Goal: Find specific page/section: Find specific page/section

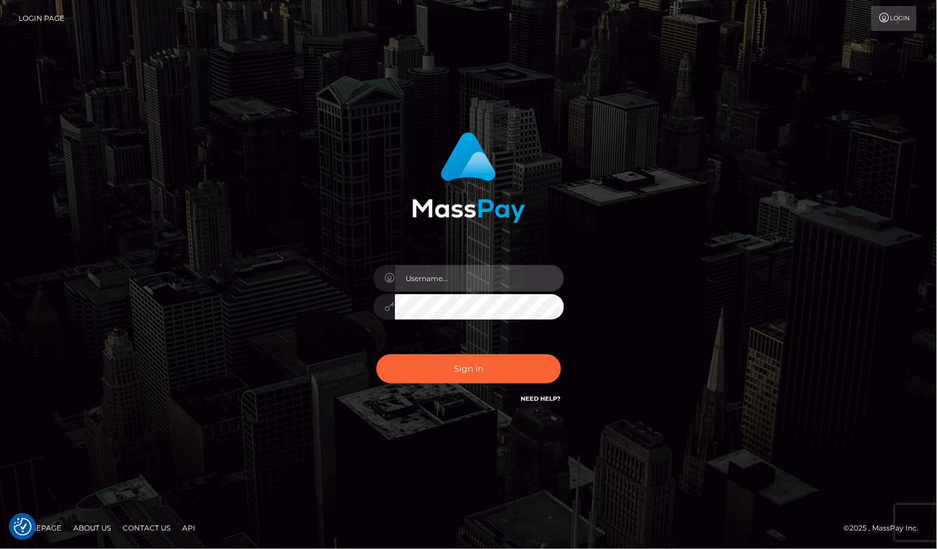
click at [397, 281] on input "text" at bounding box center [479, 278] width 169 height 27
paste input "MaryJoy"
type input "MaryJoy"
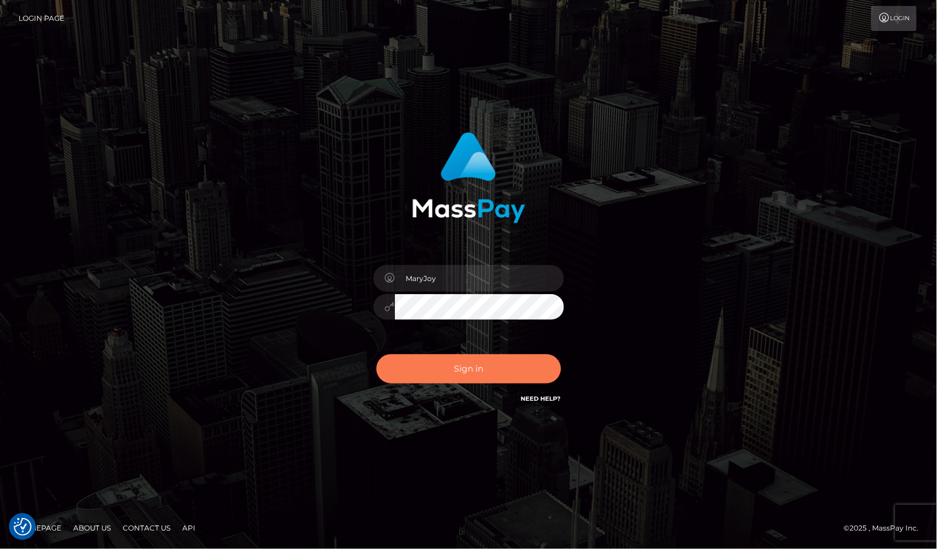
click at [435, 359] on button "Sign in" at bounding box center [469, 369] width 185 height 29
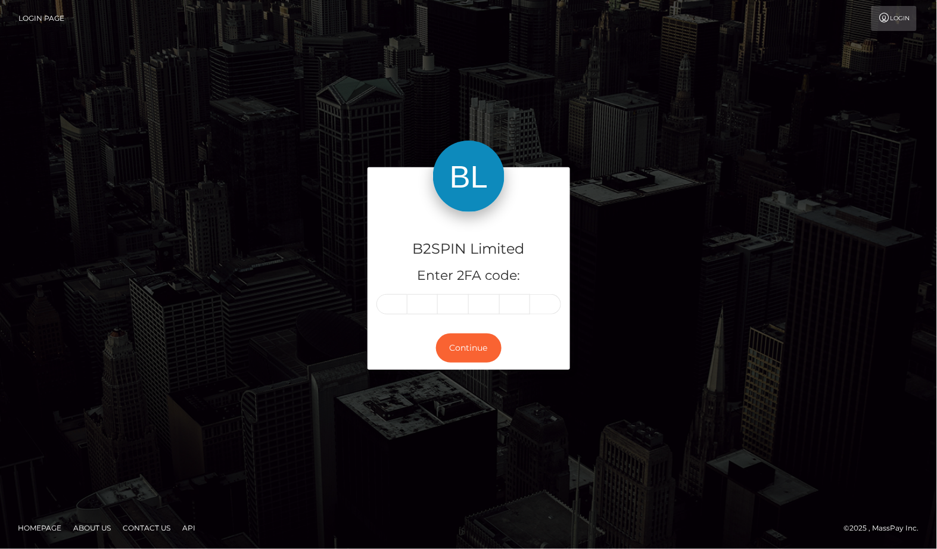
click at [388, 302] on input "text" at bounding box center [392, 304] width 31 height 20
type input "7"
type input "3"
type input "4"
type input "9"
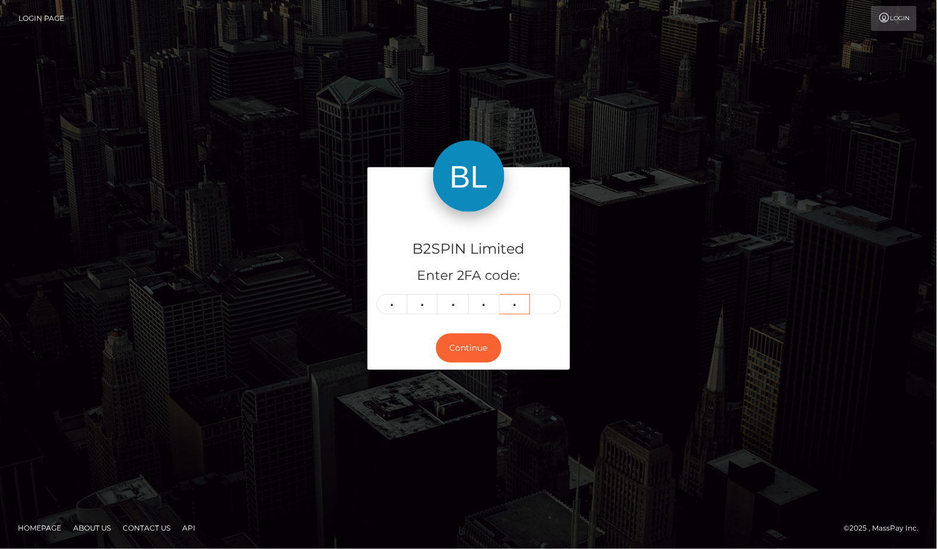
type input "6"
click at [459, 347] on button "Continue" at bounding box center [469, 348] width 66 height 29
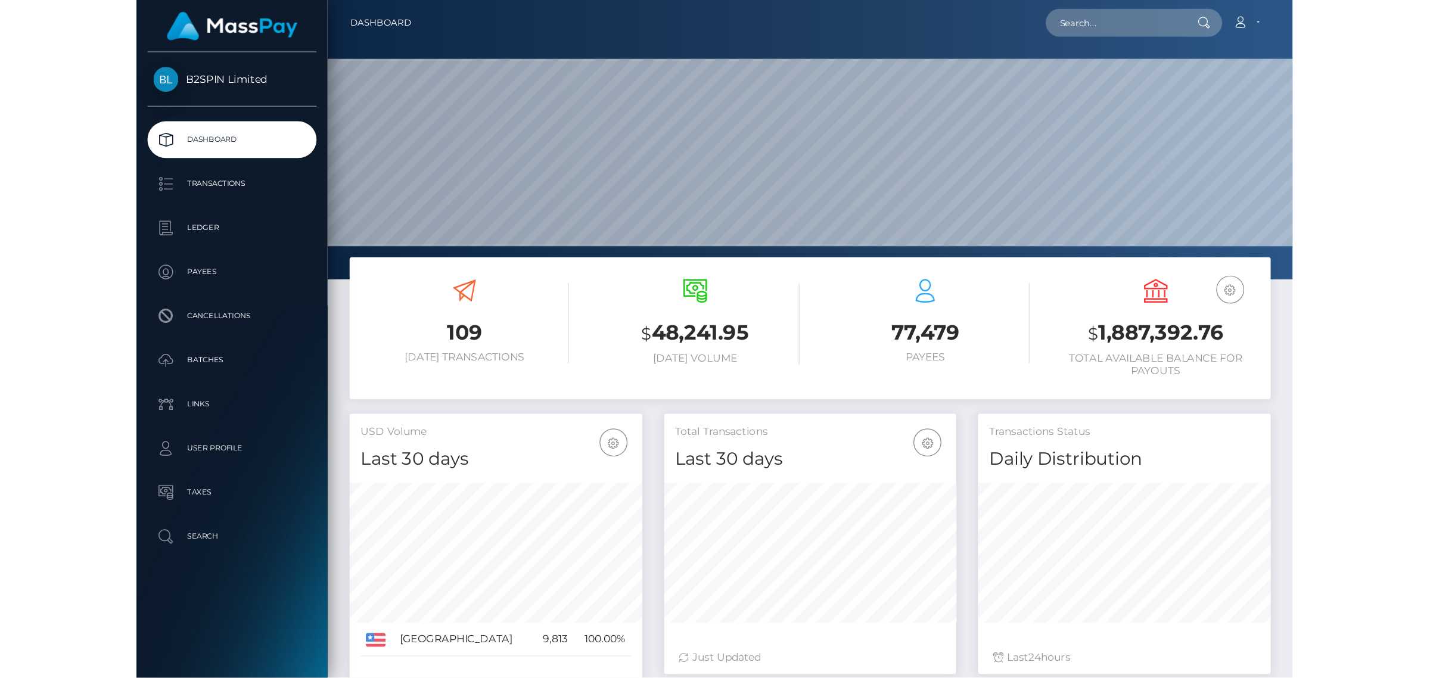
scroll to position [210, 237]
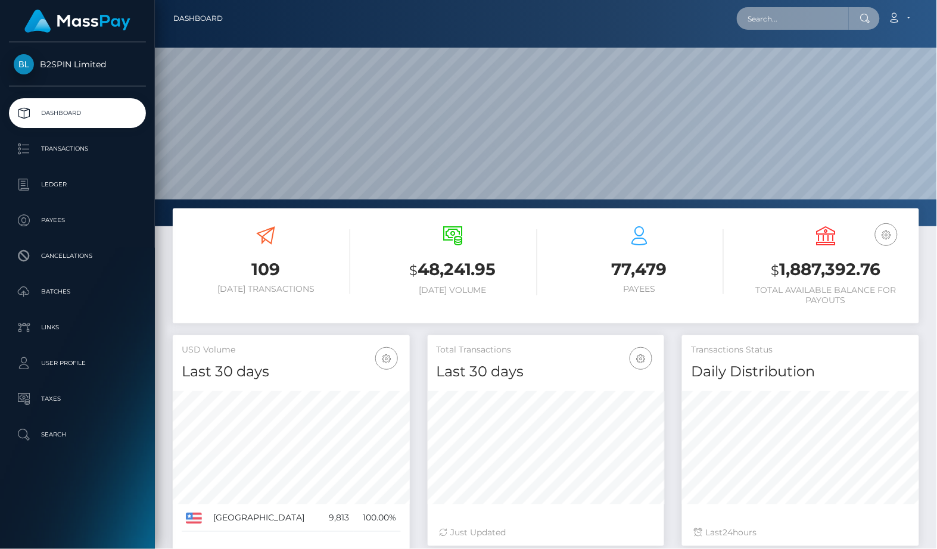
click at [802, 13] on input "text" at bounding box center [793, 18] width 112 height 23
paste input "3022800"
type input "3022800"
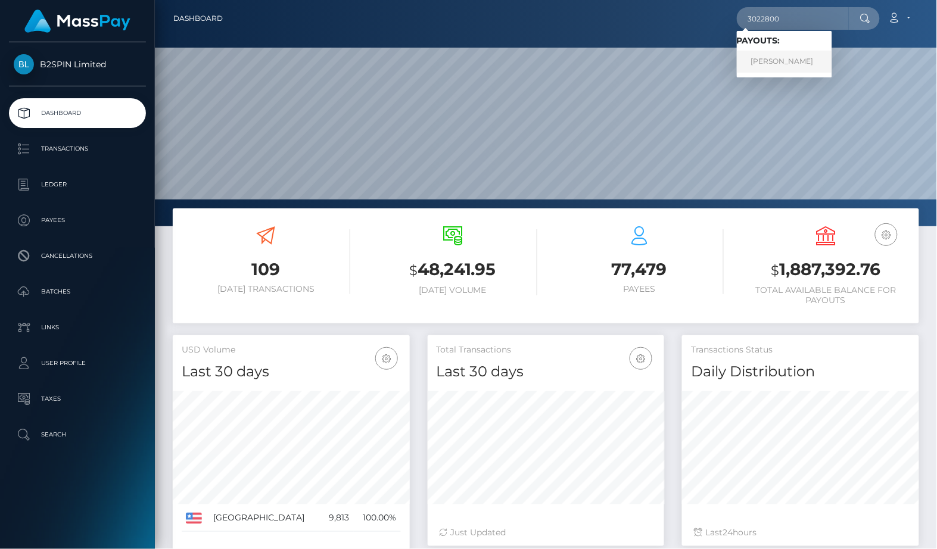
click at [770, 61] on link "TAMMY LORRAINE SUNDBERG" at bounding box center [784, 62] width 95 height 22
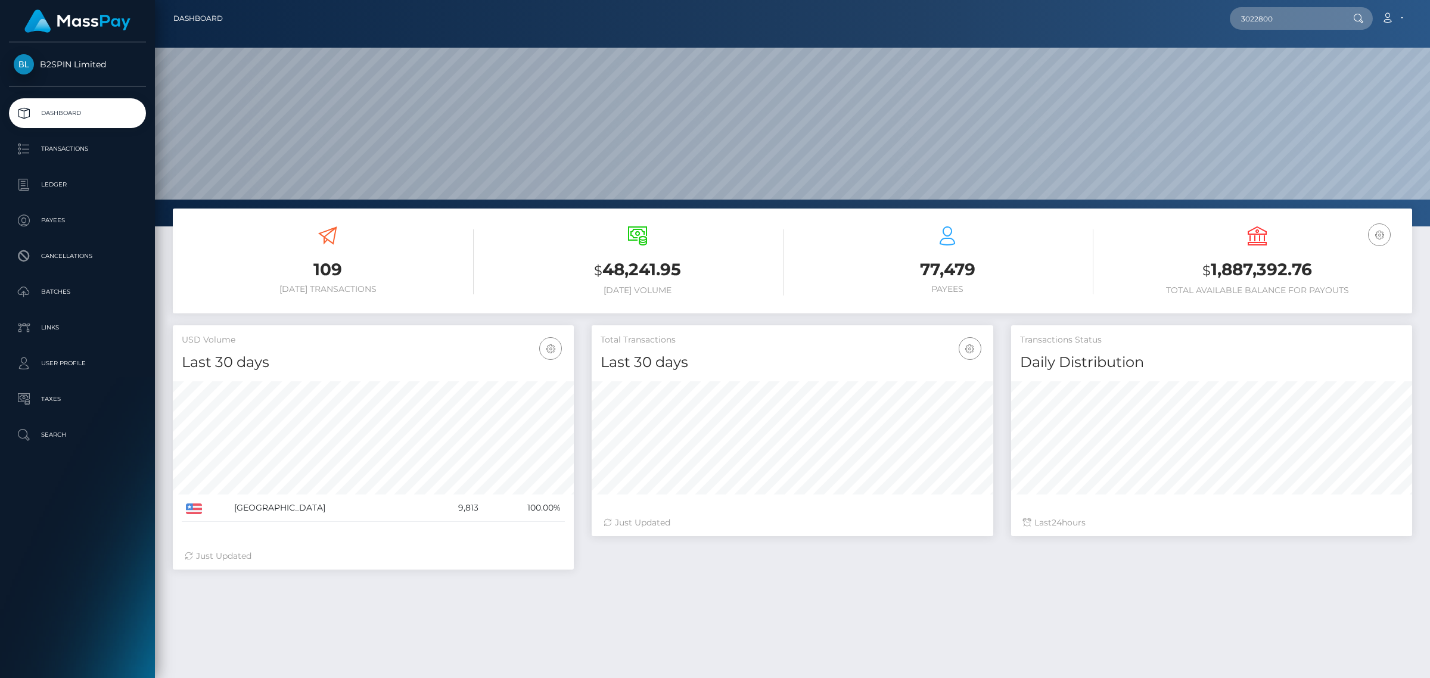
scroll to position [176, 0]
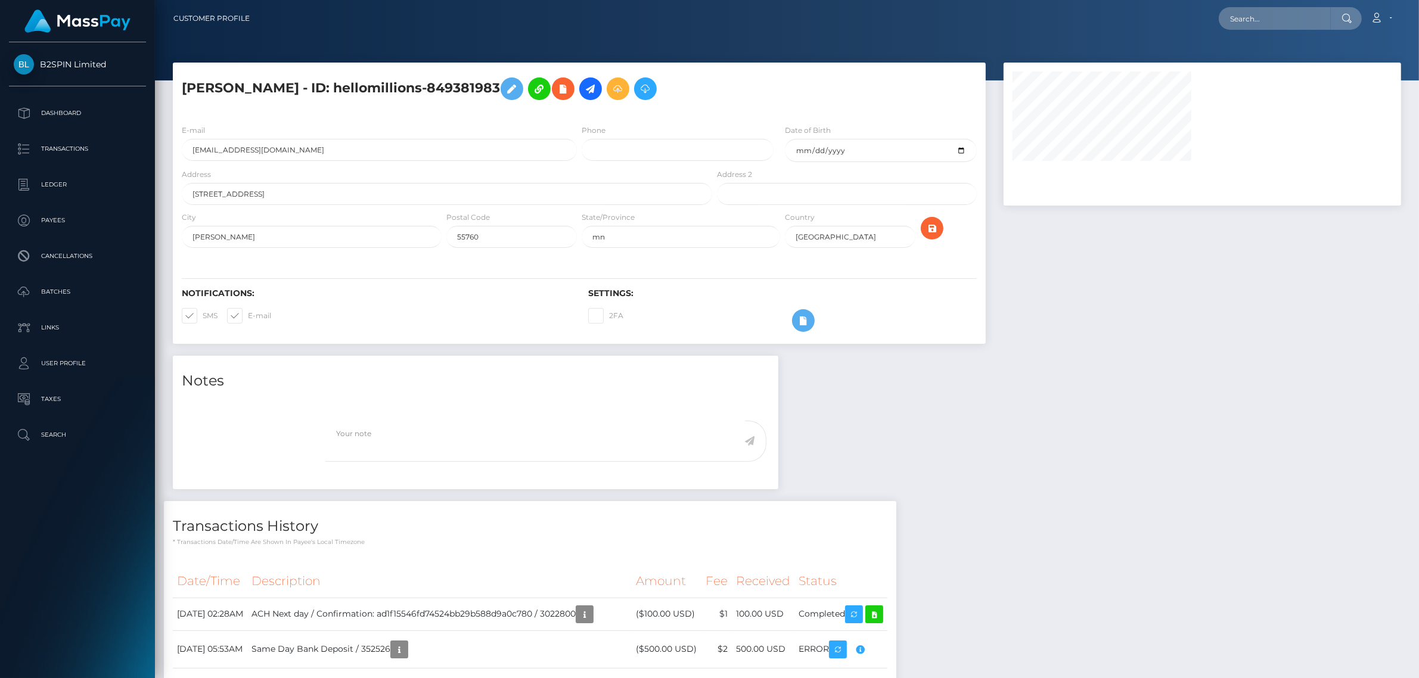
click at [1140, 505] on div "Notes Note Type Compliance Clear Compliance General" at bounding box center [787, 564] width 1246 height 416
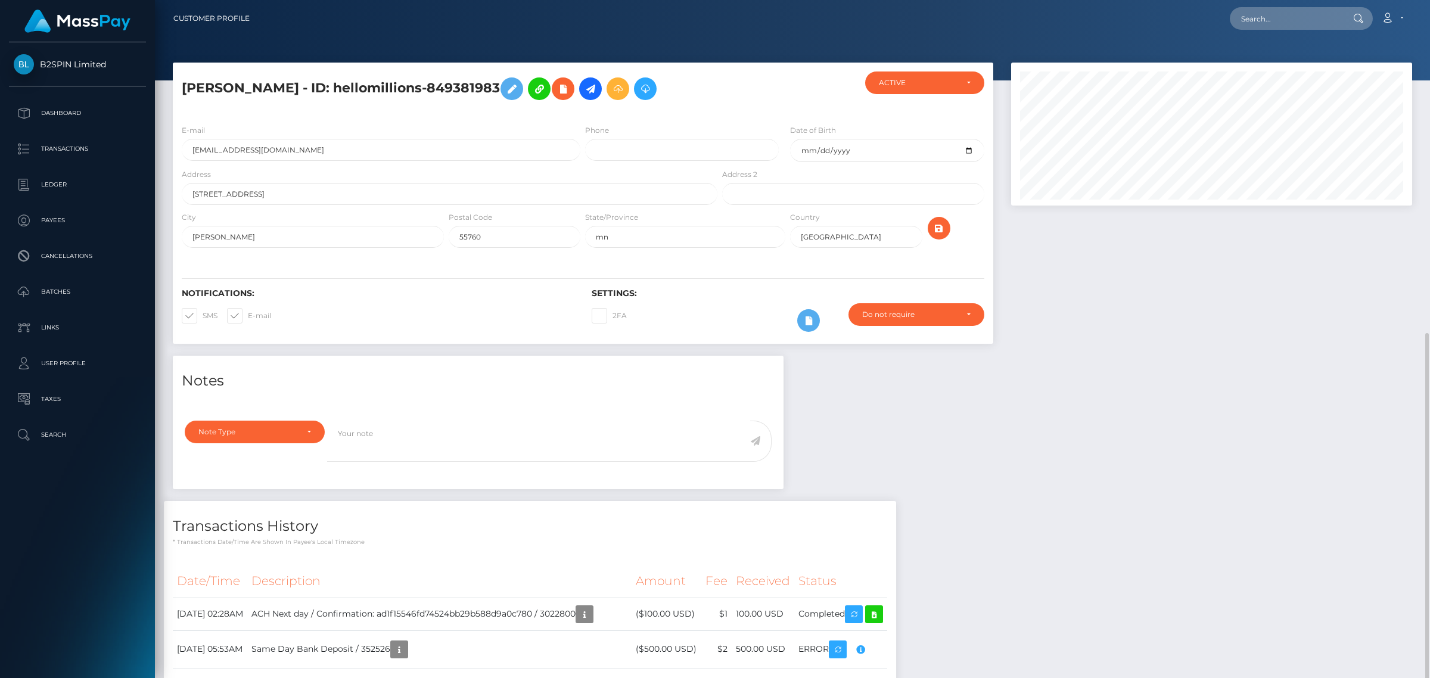
scroll to position [187, 0]
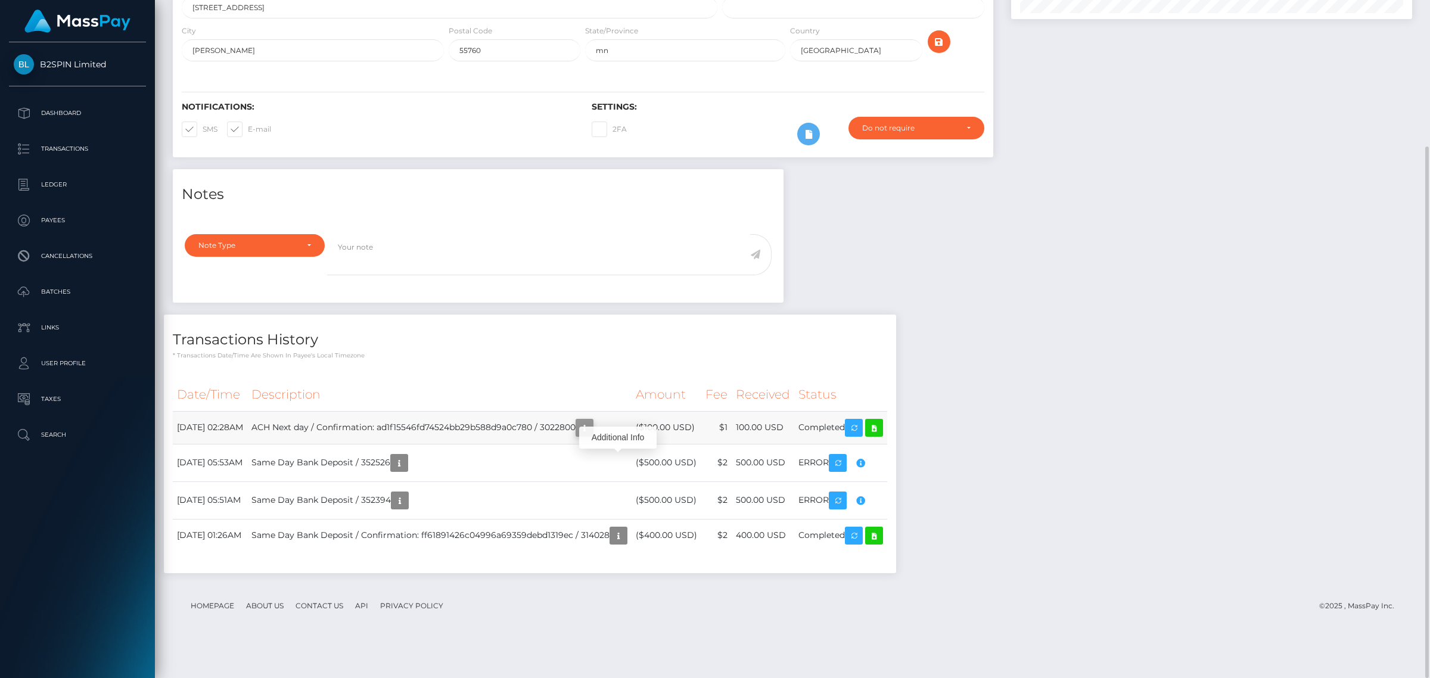
click at [592, 436] on icon "button" at bounding box center [584, 428] width 14 height 15
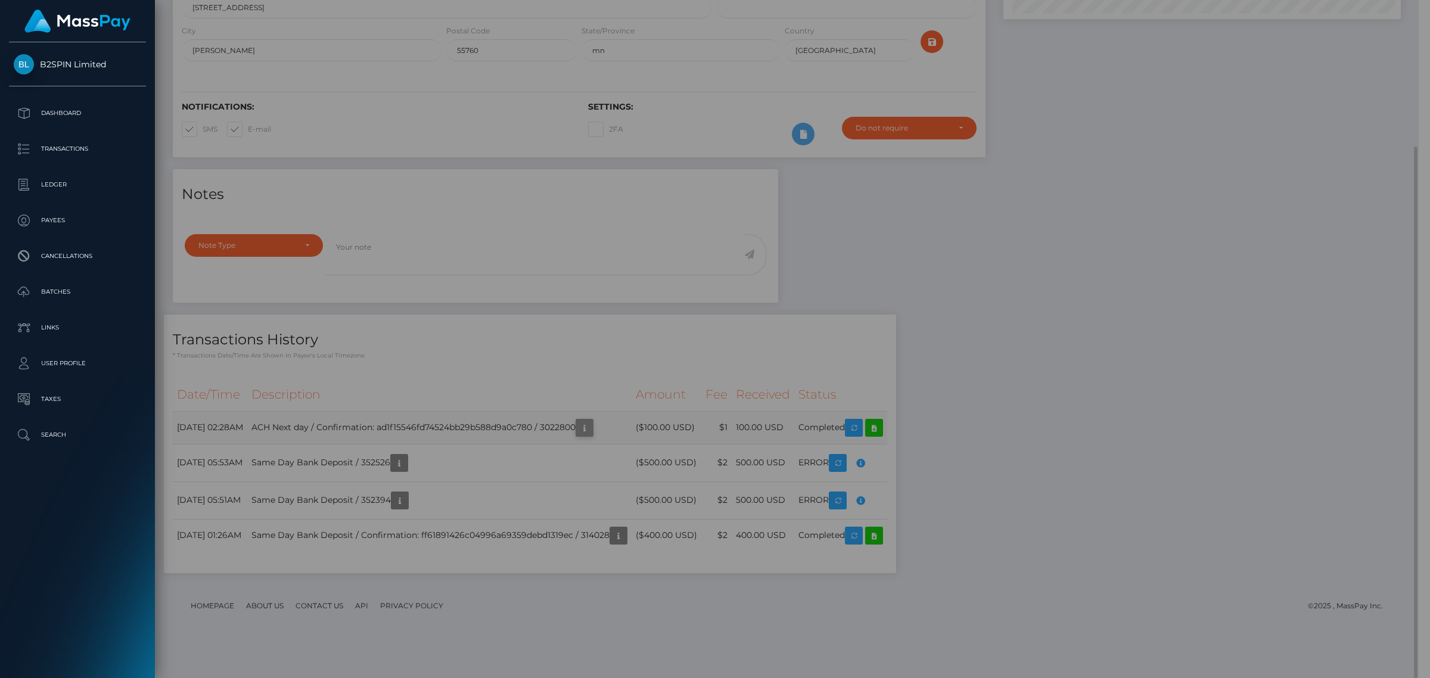
scroll to position [595705, 595450]
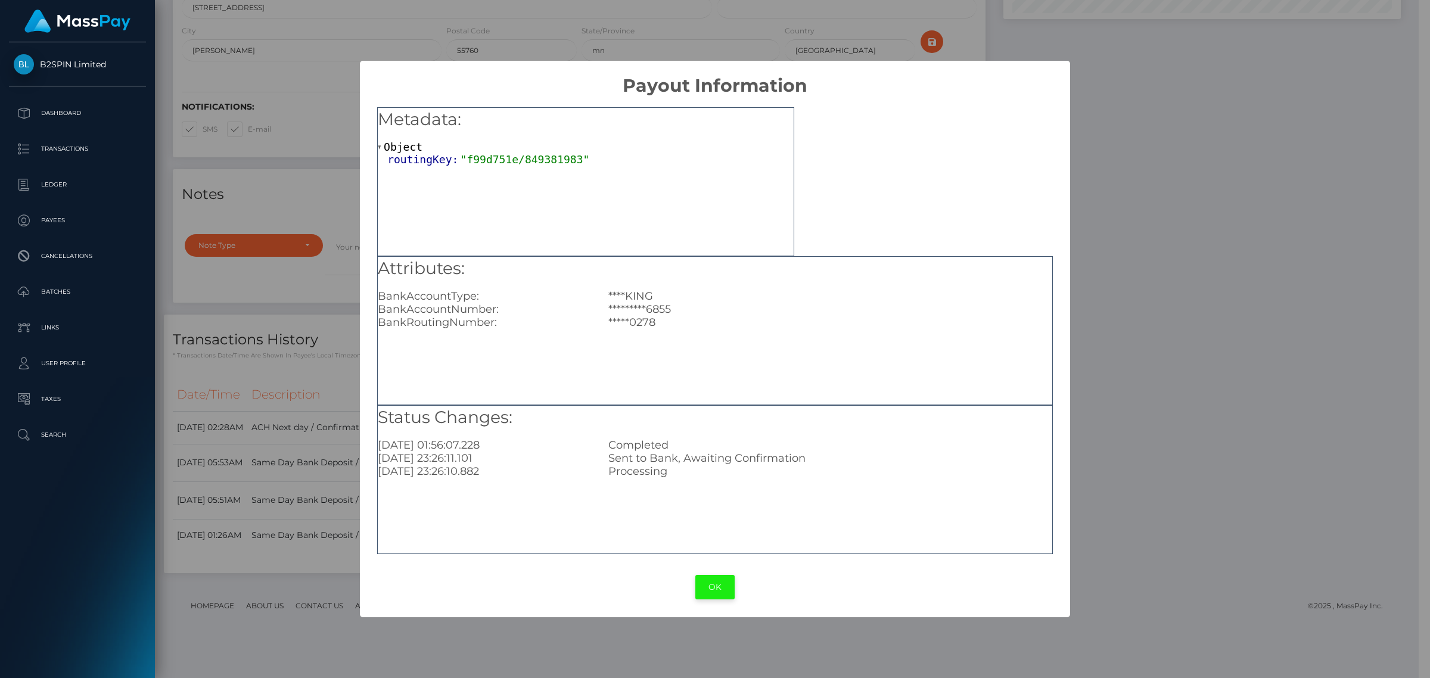
click at [704, 584] on button "OK" at bounding box center [714, 587] width 39 height 24
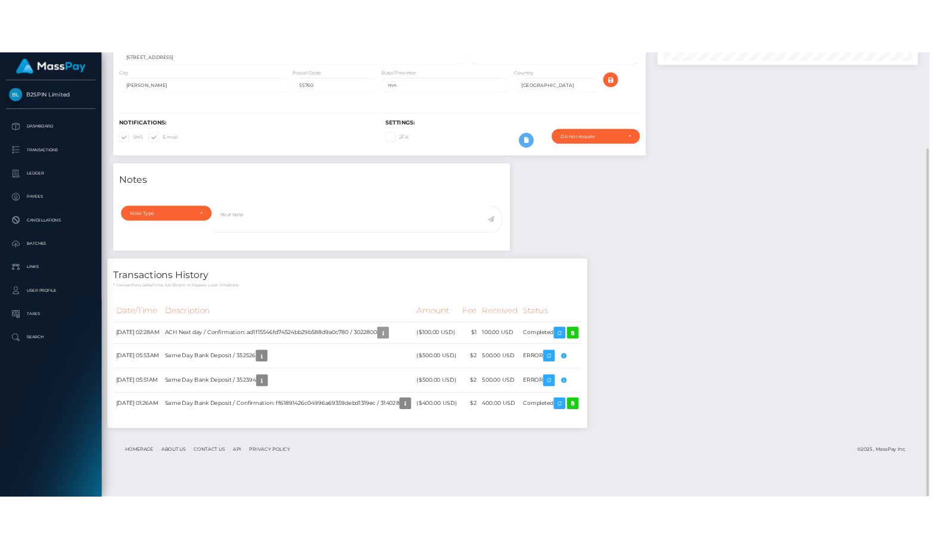
scroll to position [143, 400]
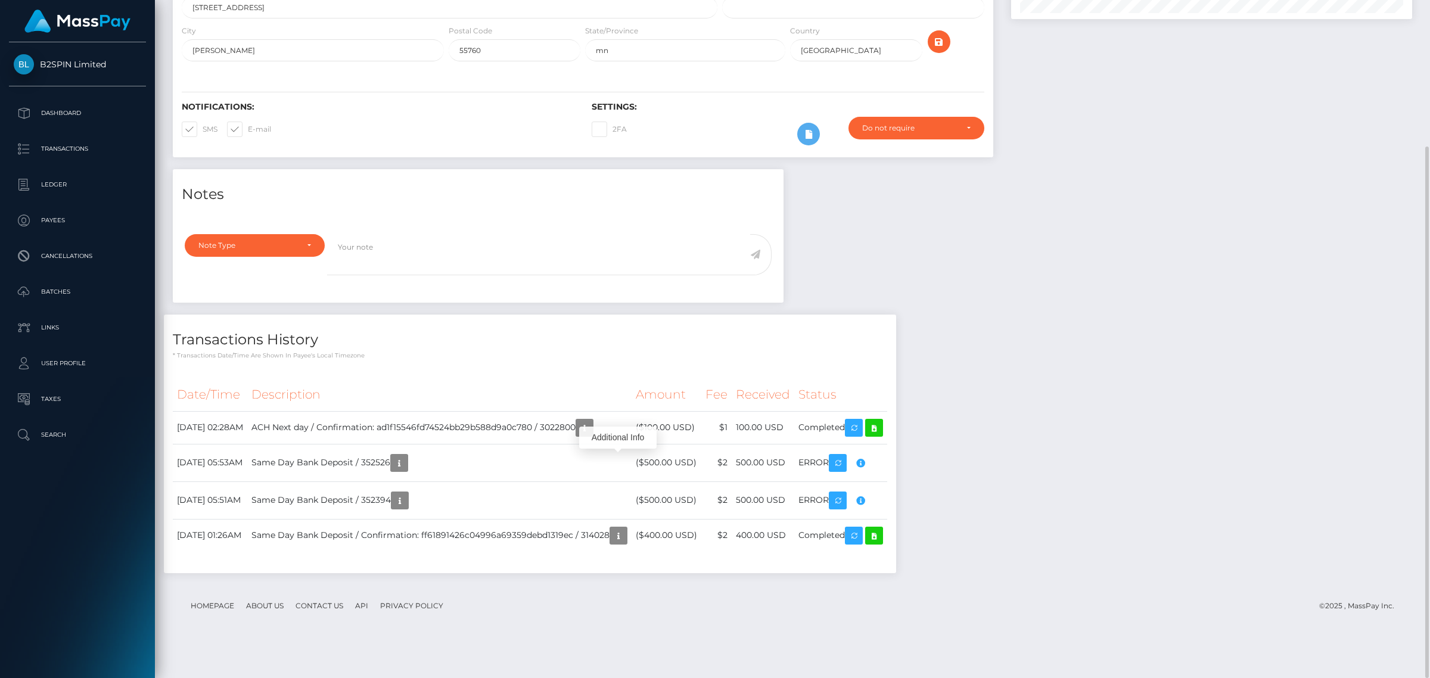
drag, startPoint x: 1129, startPoint y: 378, endPoint x: 1137, endPoint y: 389, distance: 13.2
click at [1130, 376] on div "Notes Note Type Compliance Clear Compliance General Note Type" at bounding box center [792, 377] width 1257 height 416
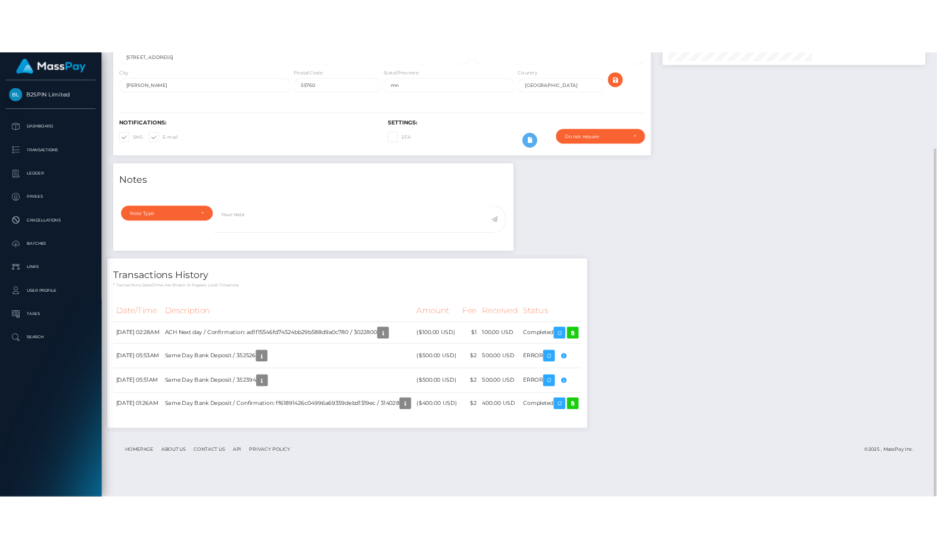
scroll to position [595705, 595611]
